Goal: Navigation & Orientation: Go to known website

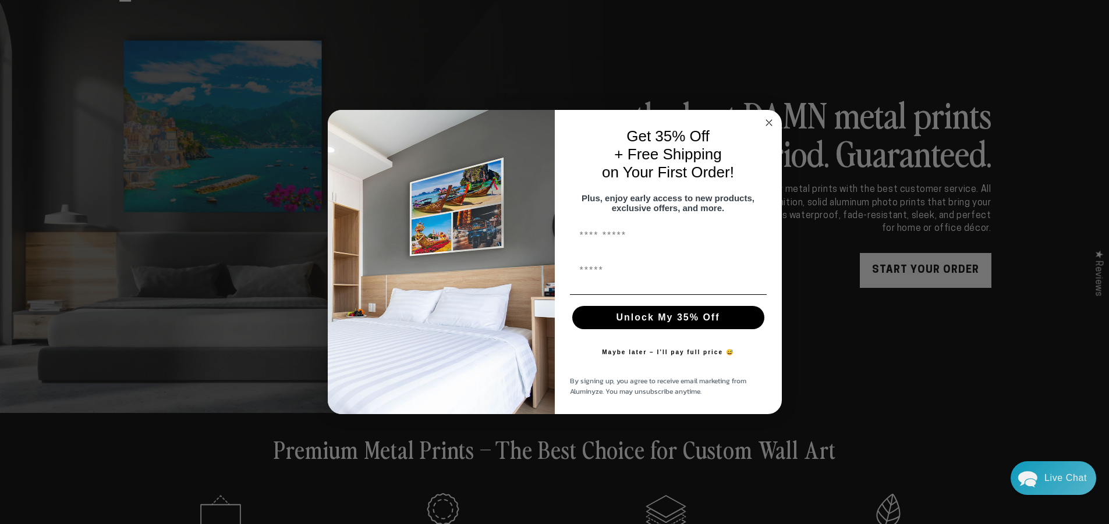
scroll to position [58, 0]
drag, startPoint x: 771, startPoint y: 120, endPoint x: 781, endPoint y: 119, distance: 9.4
click at [771, 119] on circle "Close dialog" at bounding box center [768, 122] width 13 height 13
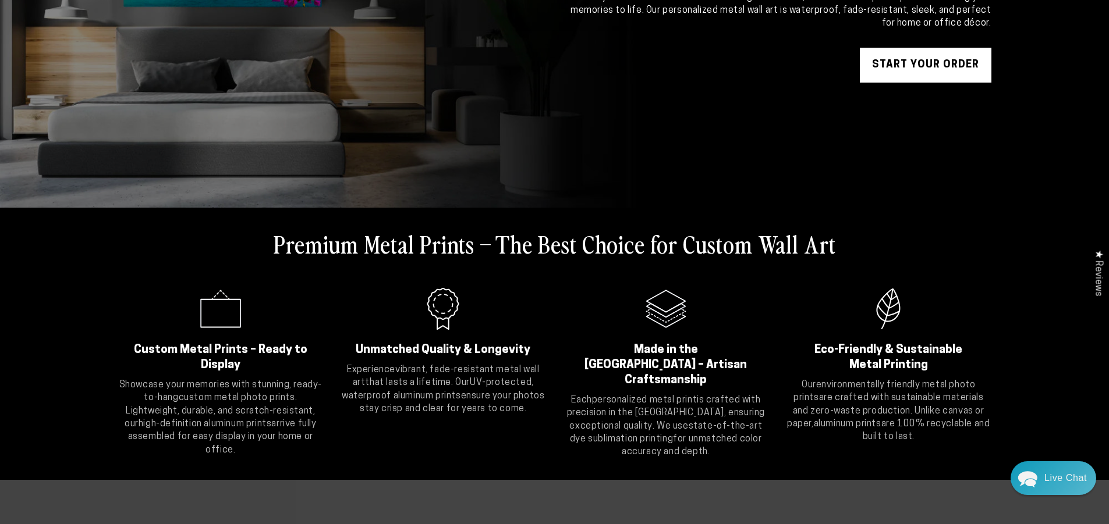
scroll to position [275, 0]
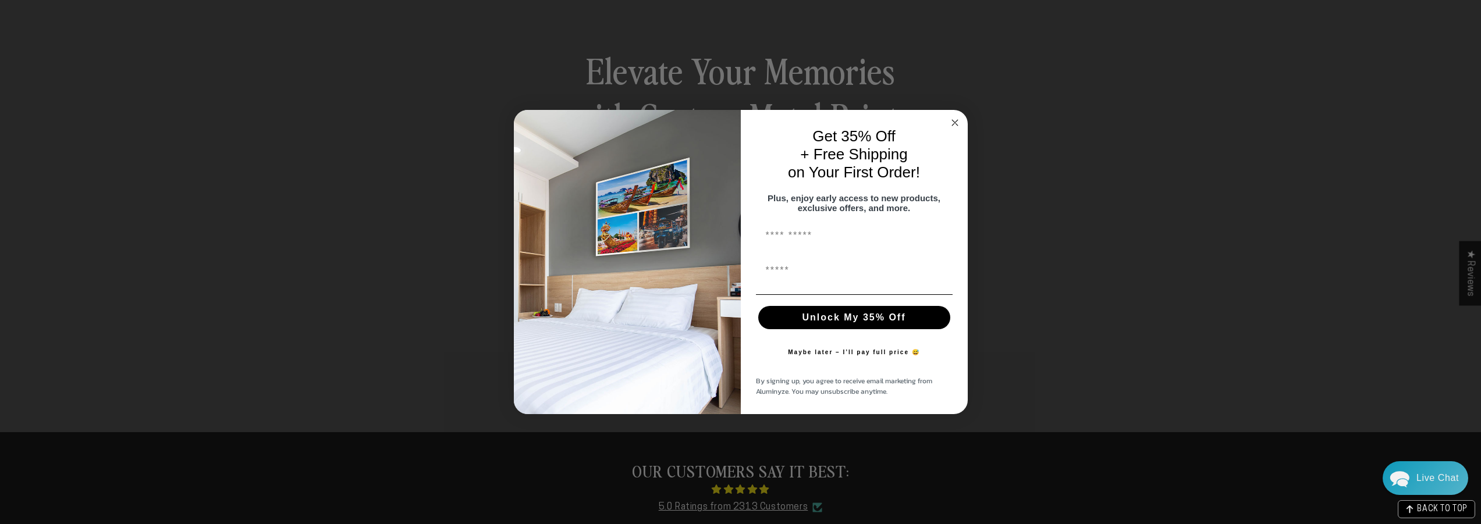
scroll to position [988, 0]
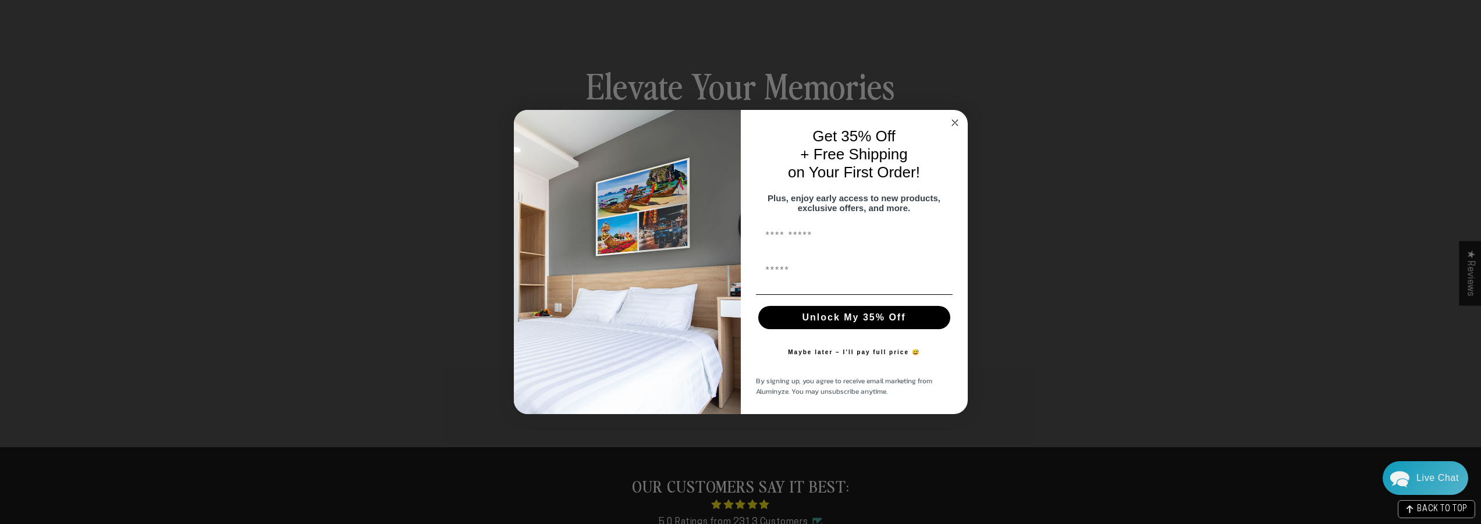
click at [956, 120] on icon "Close dialog" at bounding box center [955, 123] width 6 height 6
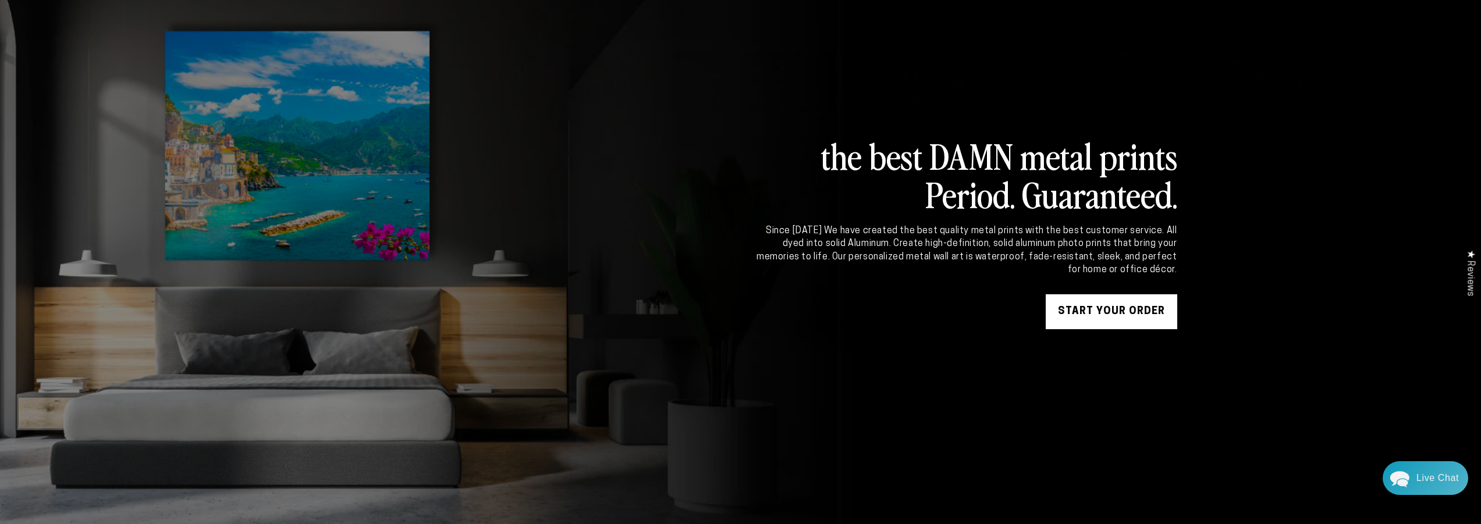
scroll to position [0, 0]
